Goal: Task Accomplishment & Management: Use online tool/utility

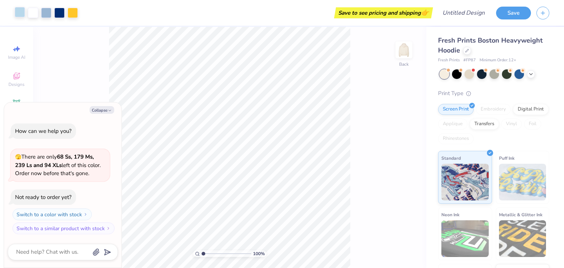
click at [17, 14] on div at bounding box center [20, 12] width 10 height 10
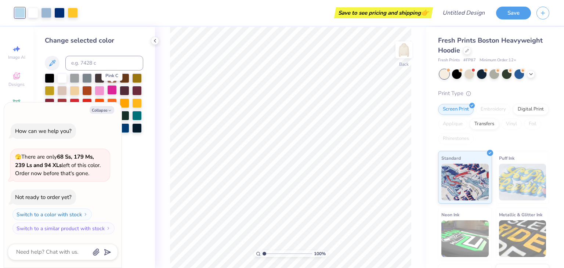
click at [107, 91] on div at bounding box center [112, 90] width 10 height 10
click at [42, 10] on div at bounding box center [46, 12] width 10 height 10
click at [100, 90] on div at bounding box center [100, 90] width 10 height 10
click at [56, 11] on div at bounding box center [59, 12] width 10 height 10
click at [62, 78] on div at bounding box center [62, 78] width 10 height 10
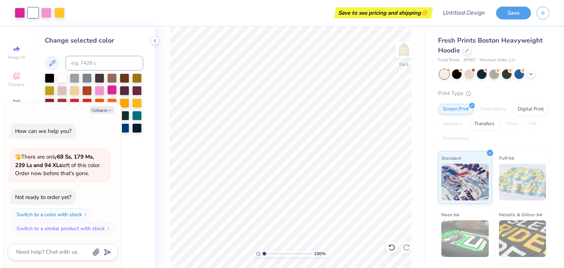
click at [109, 89] on div at bounding box center [112, 90] width 10 height 10
click at [98, 89] on div at bounding box center [100, 90] width 10 height 10
click at [106, 111] on button "Collapse" at bounding box center [102, 110] width 25 height 8
type textarea "x"
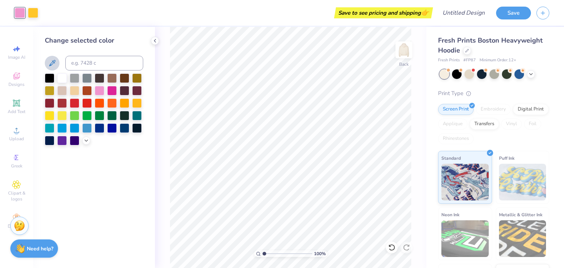
click at [48, 60] on icon at bounding box center [52, 63] width 9 height 9
click at [50, 64] on icon at bounding box center [52, 63] width 6 height 6
click at [53, 63] on icon at bounding box center [52, 63] width 9 height 9
click at [51, 80] on div at bounding box center [50, 78] width 10 height 10
click at [57, 78] on div at bounding box center [62, 78] width 10 height 10
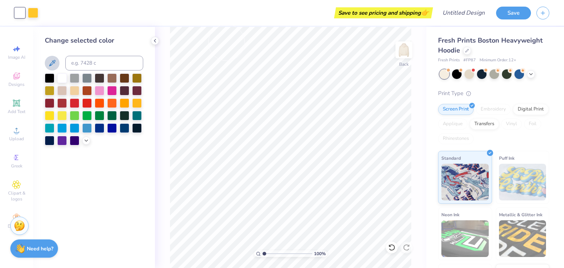
click at [15, 14] on div at bounding box center [20, 13] width 10 height 10
click at [152, 44] on div "Change selected color" at bounding box center [94, 147] width 122 height 241
click at [153, 43] on icon at bounding box center [155, 41] width 6 height 6
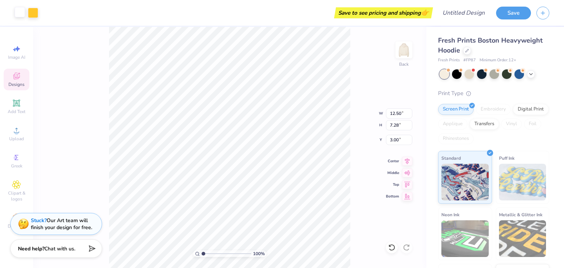
click at [18, 12] on div at bounding box center [20, 12] width 10 height 10
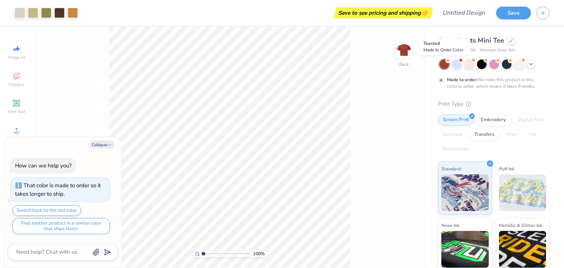
click at [450, 62] on icon at bounding box center [448, 60] width 5 height 5
click at [455, 64] on div at bounding box center [457, 64] width 10 height 10
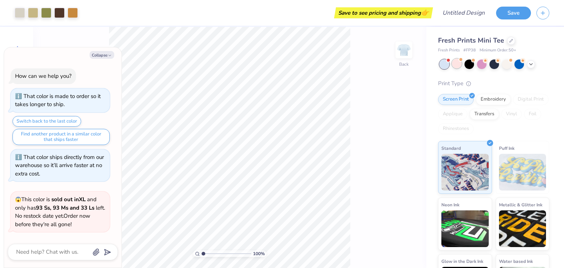
scroll to position [50, 0]
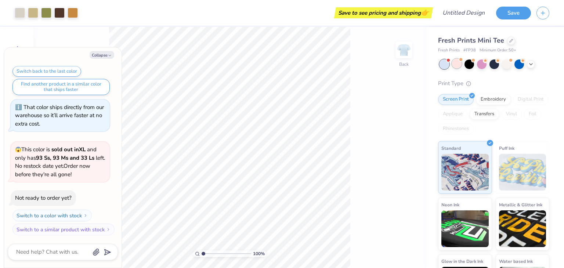
click at [457, 61] on div at bounding box center [457, 64] width 10 height 10
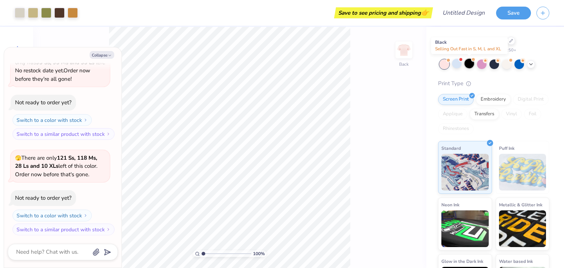
click at [474, 65] on div at bounding box center [470, 64] width 10 height 10
click at [485, 66] on div at bounding box center [482, 64] width 10 height 10
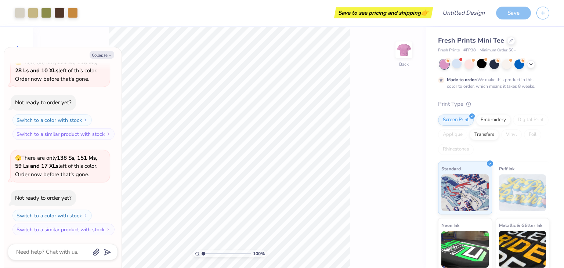
scroll to position [302, 0]
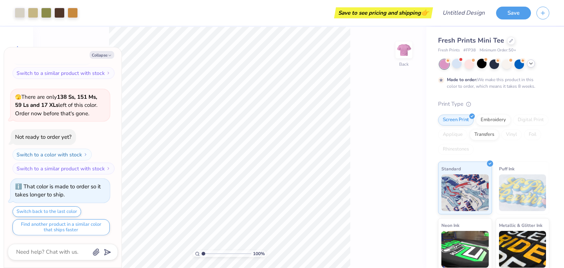
click at [528, 63] on icon at bounding box center [531, 64] width 6 height 6
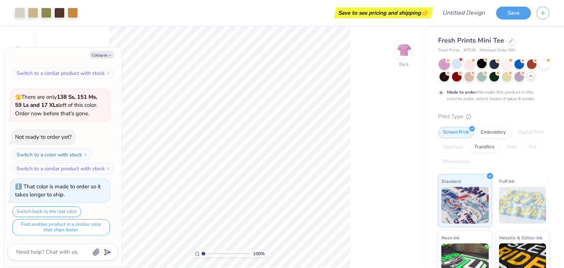
click at [479, 82] on div at bounding box center [495, 71] width 110 height 22
click at [474, 78] on div at bounding box center [470, 76] width 10 height 10
click at [512, 76] on div at bounding box center [507, 76] width 10 height 10
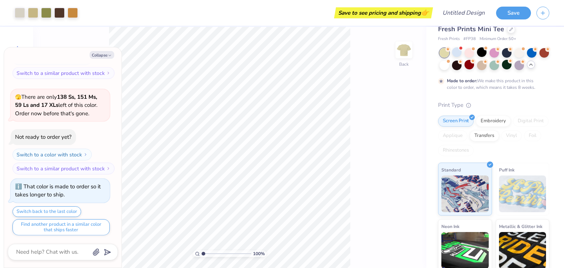
scroll to position [0, 0]
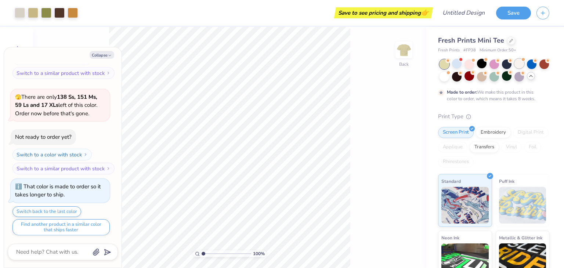
click at [520, 65] on div at bounding box center [520, 64] width 10 height 10
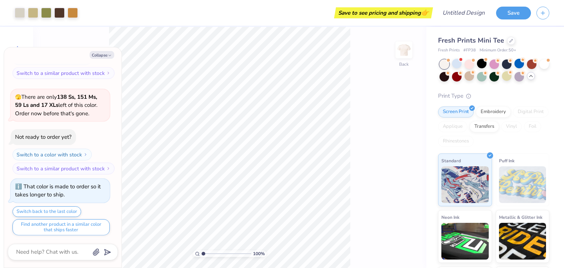
scroll to position [434, 0]
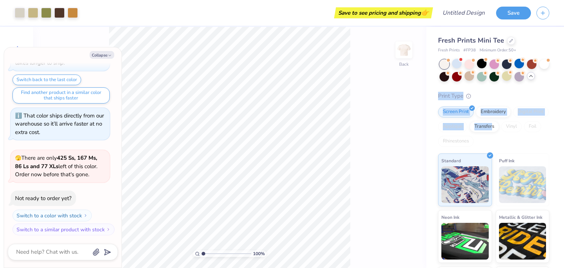
drag, startPoint x: 532, startPoint y: 90, endPoint x: 528, endPoint y: 118, distance: 28.3
click at [528, 118] on div "Fresh Prints Mini Tee Fresh Prints # FP38 Minimum Order: 50 + Print Type Screen…" at bounding box center [493, 178] width 111 height 284
click at [531, 116] on div "Print Type Screen Print Embroidery Digital Print Applique Transfers Vinyl Foil …" at bounding box center [493, 206] width 111 height 228
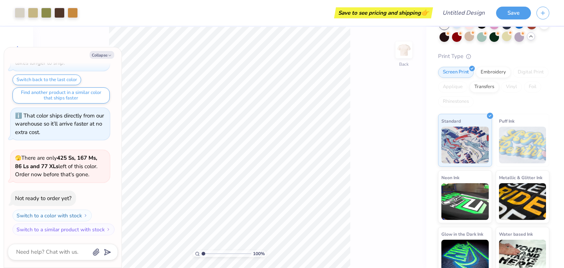
scroll to position [62, 0]
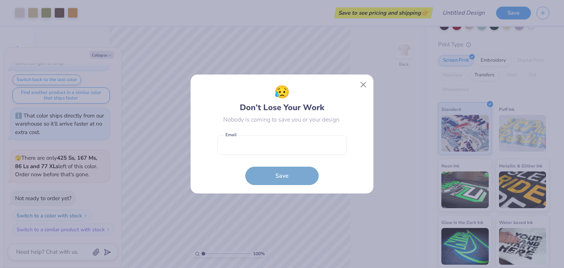
type textarea "x"
